Goal: Task Accomplishment & Management: Manage account settings

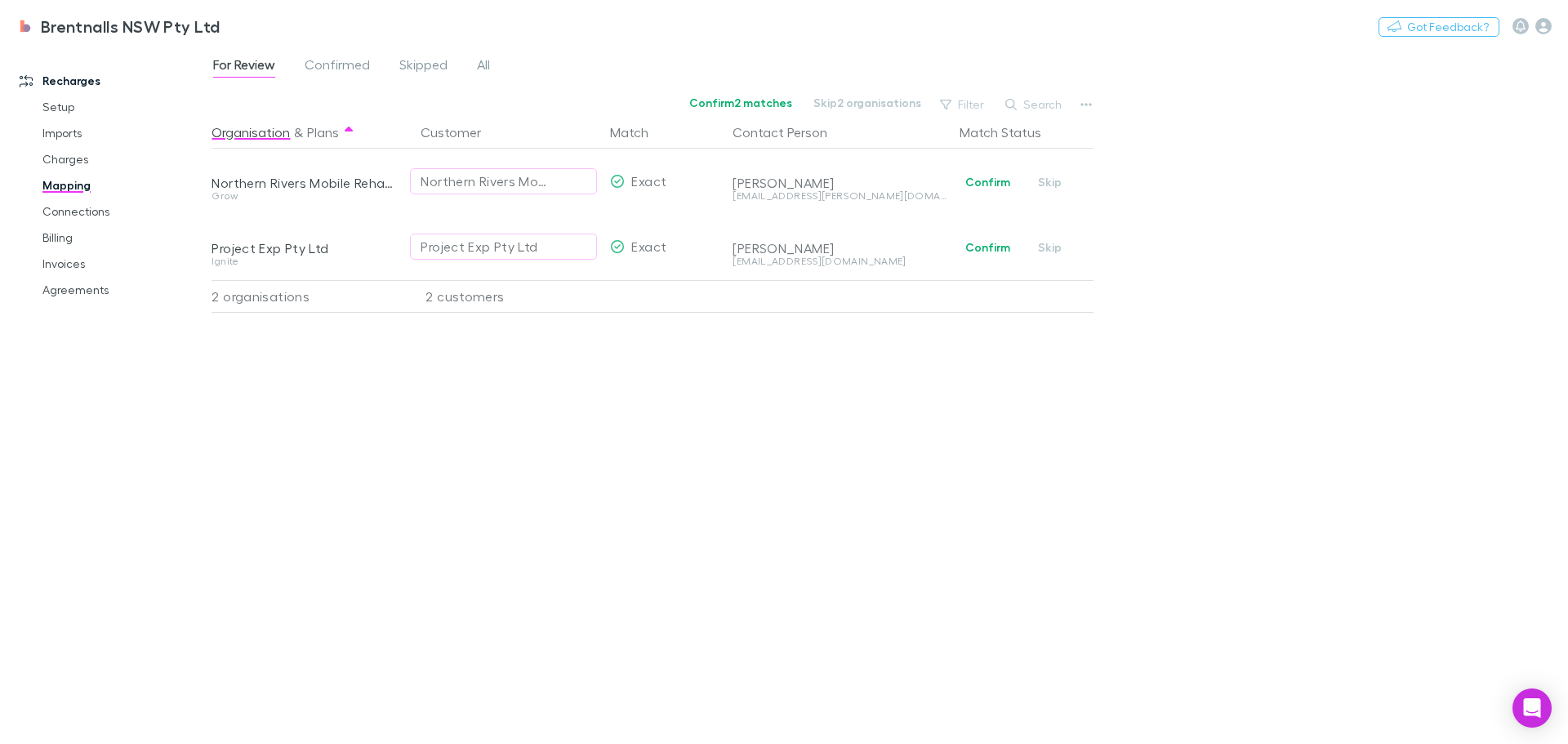
click at [1259, 211] on div "For Review Confirmed Skipped All Confirm 2 matches Skip 2 organisations Filter …" at bounding box center [889, 395] width 1356 height 698
click at [1332, 332] on div "For Review Confirmed Skipped All Confirm 2 matches Skip 2 organisations Filter …" at bounding box center [889, 395] width 1356 height 698
click at [1303, 202] on div "For Review Confirmed Skipped All Confirm 2 matches Skip 2 organisations Filter …" at bounding box center [889, 395] width 1356 height 698
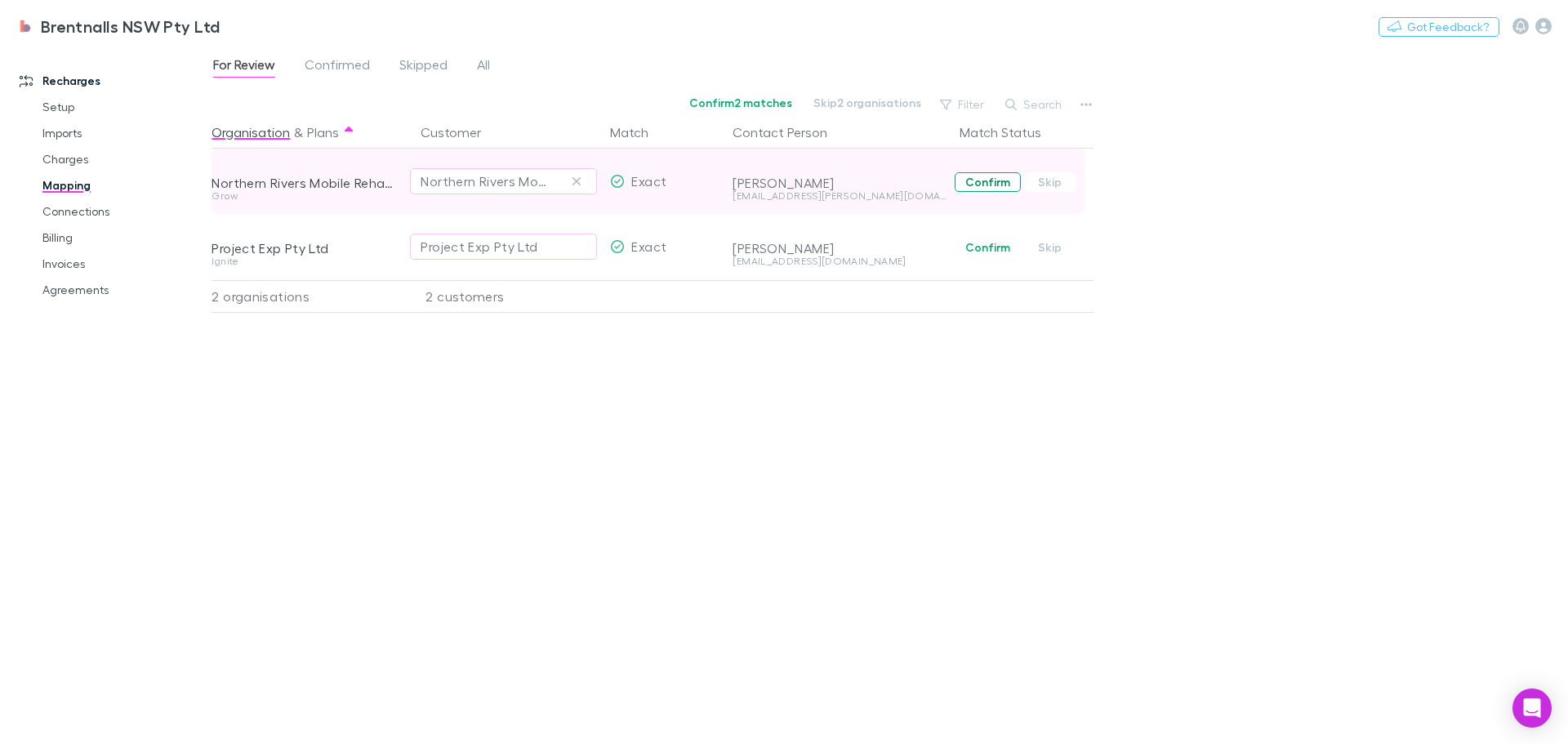
click at [973, 177] on button "Confirm" at bounding box center [987, 182] width 66 height 20
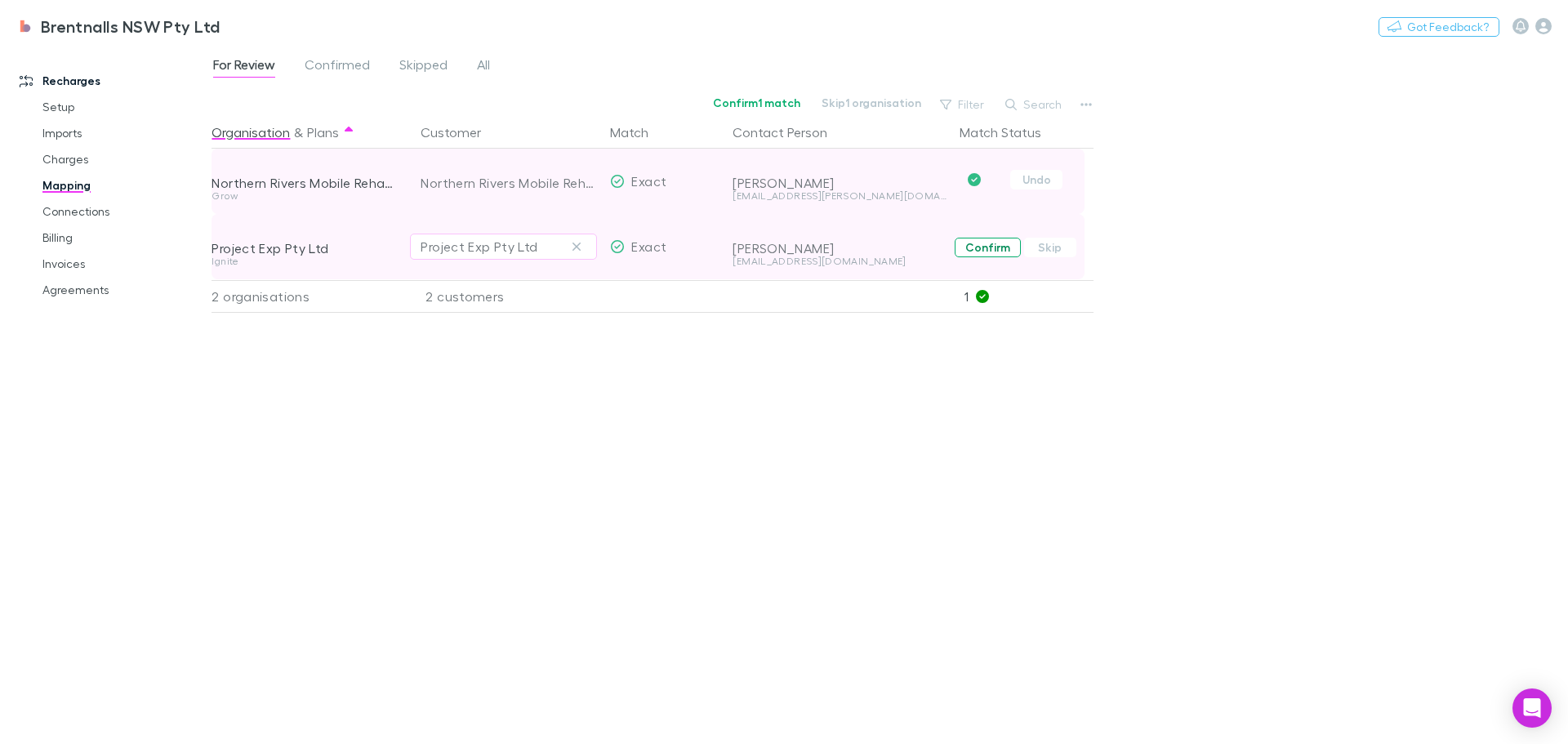
click at [978, 245] on button "Confirm" at bounding box center [987, 247] width 66 height 20
click at [1211, 280] on div "For Review Confirmed Skipped All Confirm 0 matches Skip 0 organisations Filter …" at bounding box center [889, 395] width 1356 height 698
click at [70, 206] on link "Connections" at bounding box center [124, 211] width 194 height 27
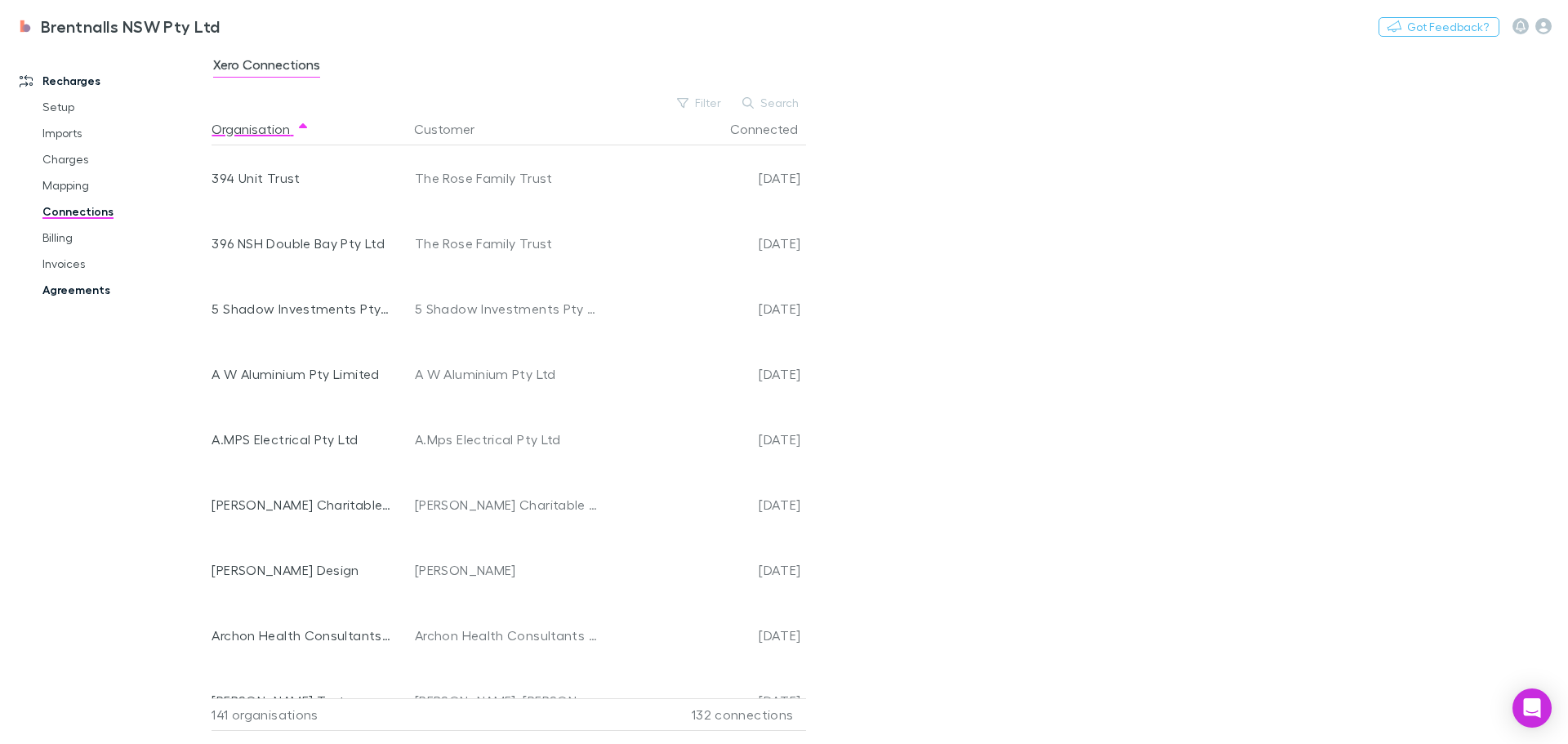
click at [84, 293] on link "Agreements" at bounding box center [124, 290] width 194 height 27
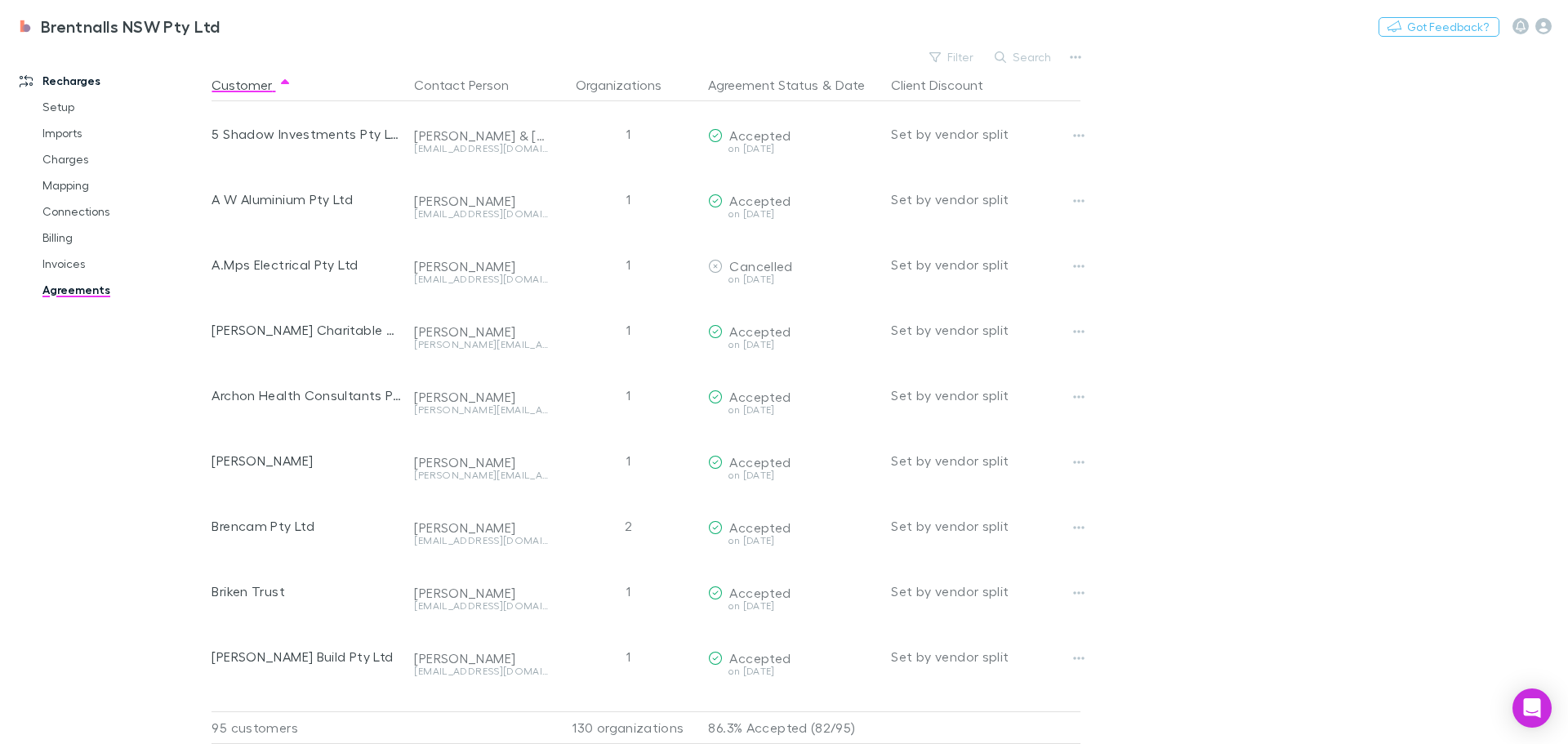
click at [1395, 359] on main "Filter Search Customer Contact Person Organizations Agreement Status & Date Cli…" at bounding box center [889, 395] width 1356 height 698
